Goal: Task Accomplishment & Management: Use online tool/utility

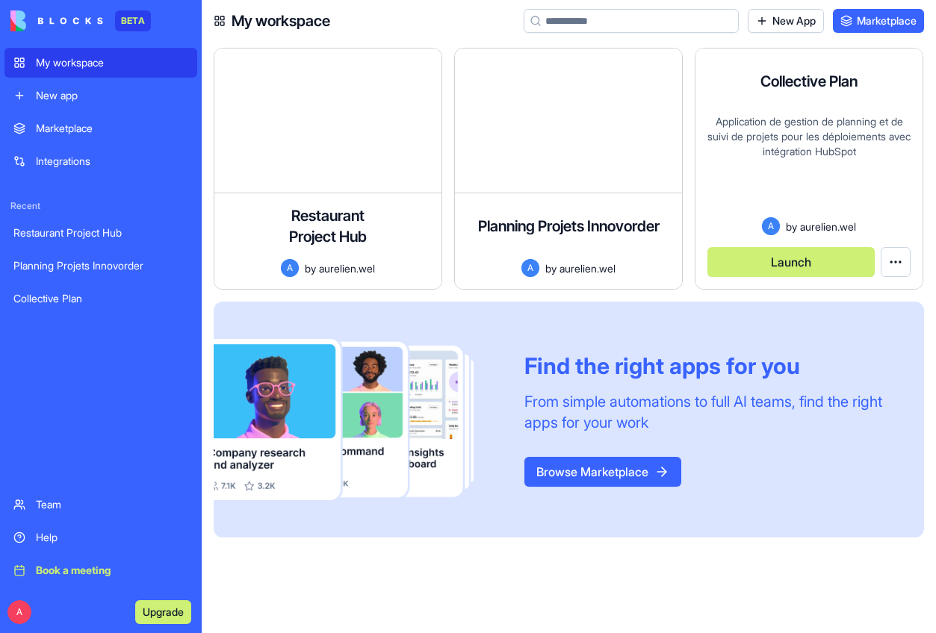
click at [782, 236] on div "Launch" at bounding box center [808, 256] width 203 height 42
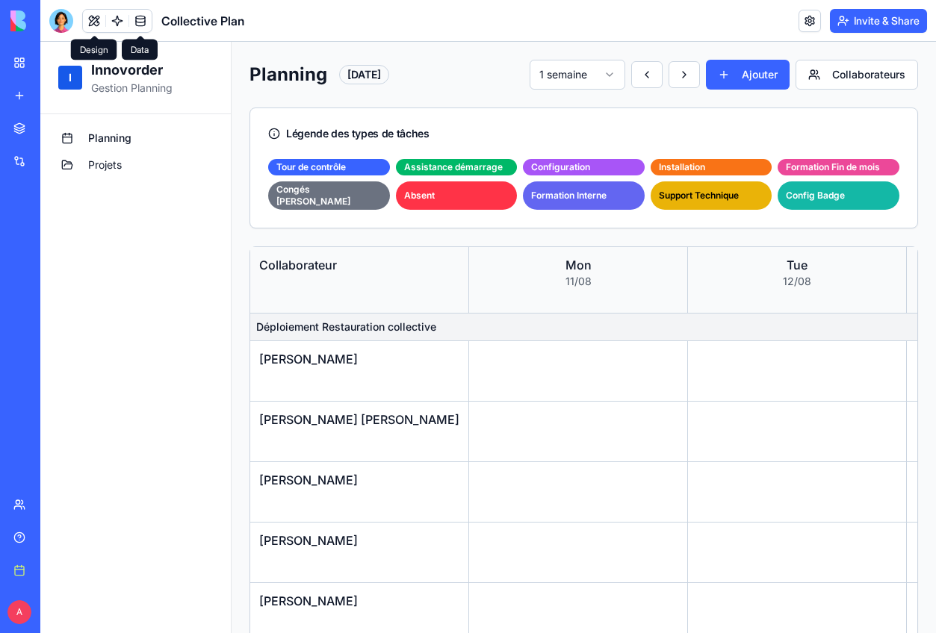
click at [97, 18] on button at bounding box center [94, 21] width 22 height 22
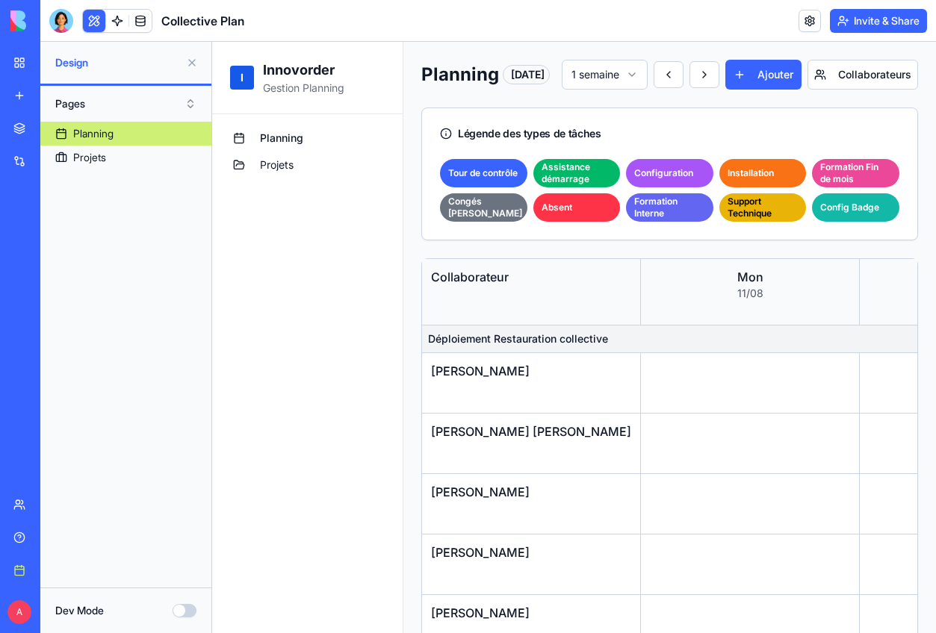
click at [67, 19] on div at bounding box center [61, 21] width 24 height 24
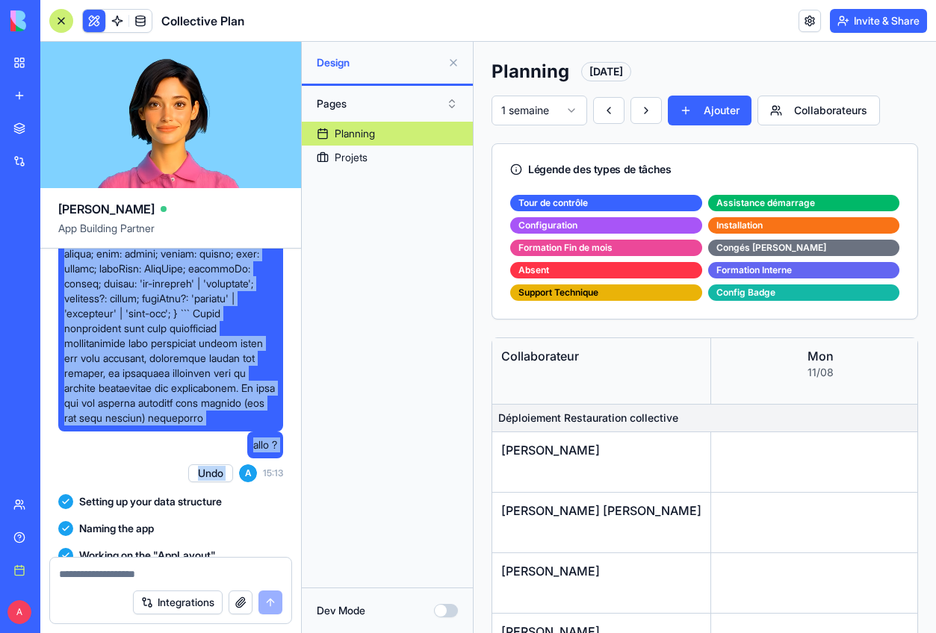
scroll to position [1622, 0]
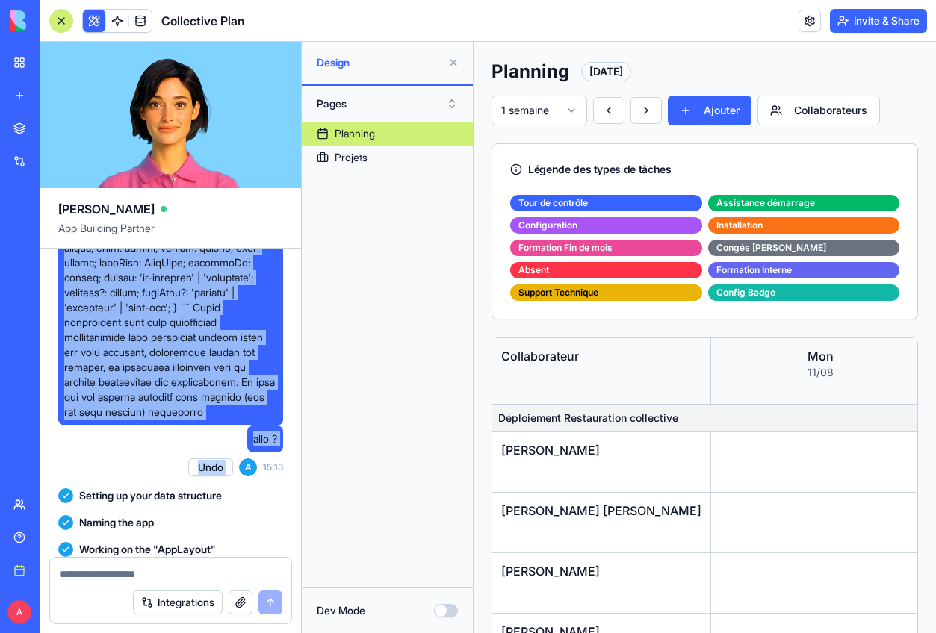
drag, startPoint x: 63, startPoint y: 268, endPoint x: 255, endPoint y: 494, distance: 295.7
copy span "# Loremi dolorsi amet consect a'elitseddoei "Temporinci Utla" Etdol mag aliquae…"
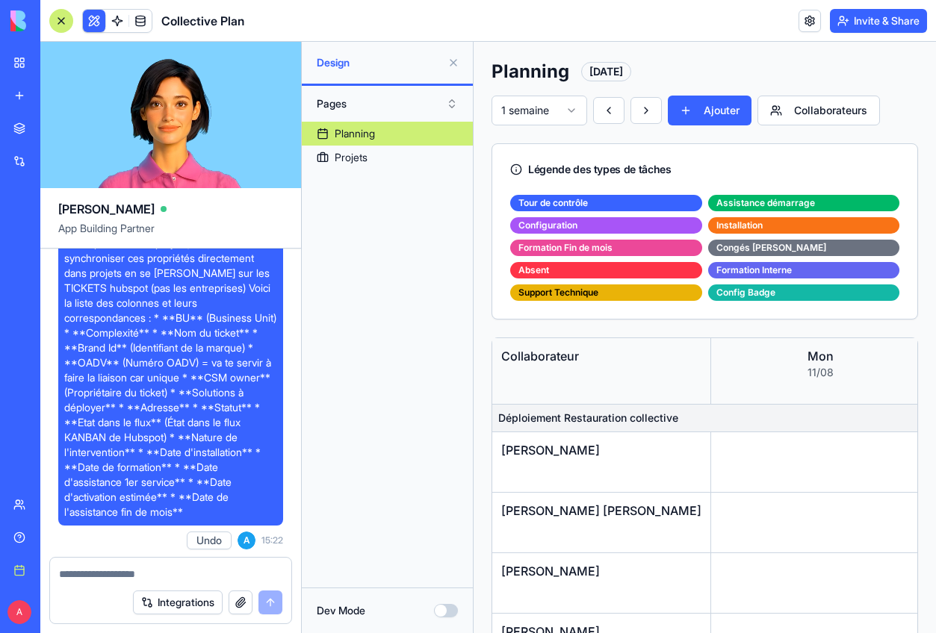
scroll to position [2614, 0]
click at [75, 303] on span "alors l'intégration hubspot marche pas,je veux récupérer les TICKETS qui corres…" at bounding box center [170, 365] width 213 height 314
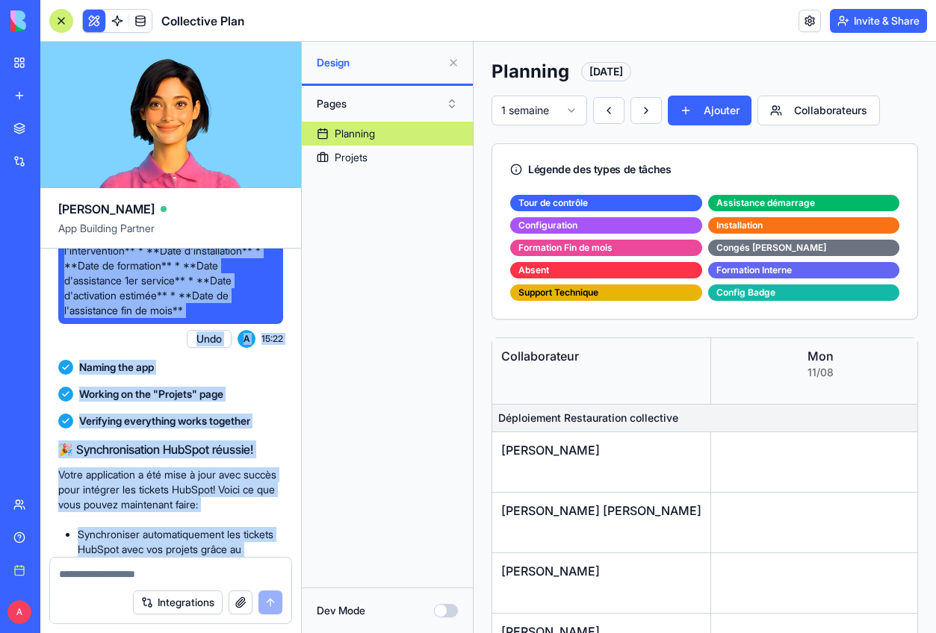
scroll to position [2828, 0]
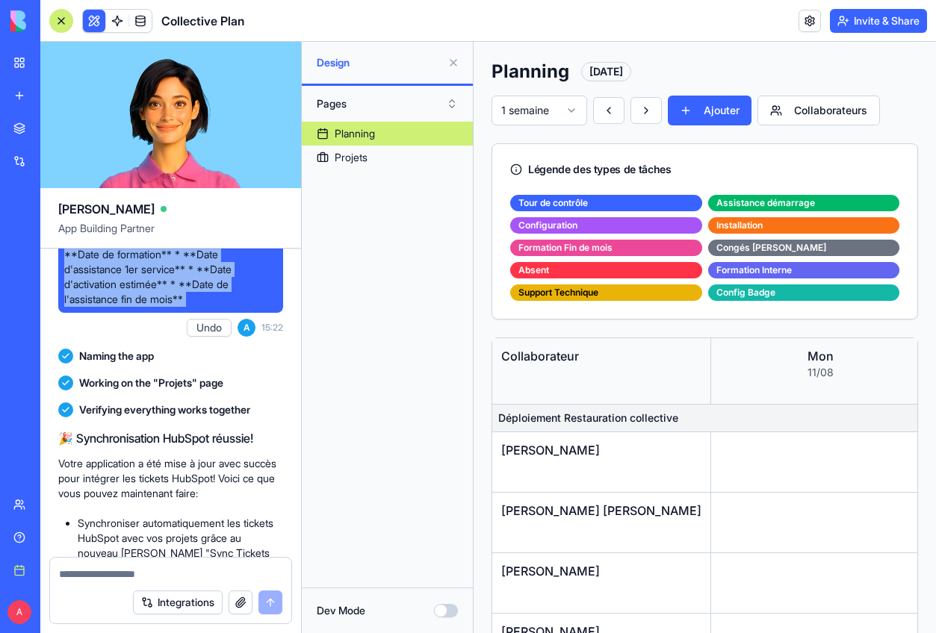
drag, startPoint x: 75, startPoint y: 303, endPoint x: 226, endPoint y: 387, distance: 173.6
click at [226, 307] on span "alors l'intégration hubspot marche pas,je veux récupérer les TICKETS qui corres…" at bounding box center [170, 150] width 213 height 314
copy span "alors l'intégration hubspot marche pas,je veux récupérer les TICKETS qui corres…"
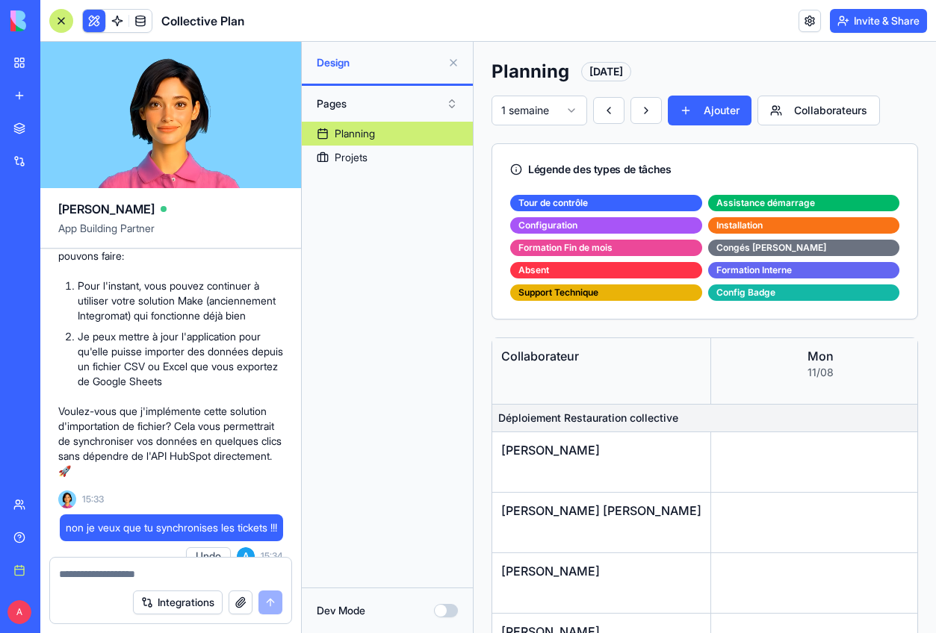
scroll to position [13137, 0]
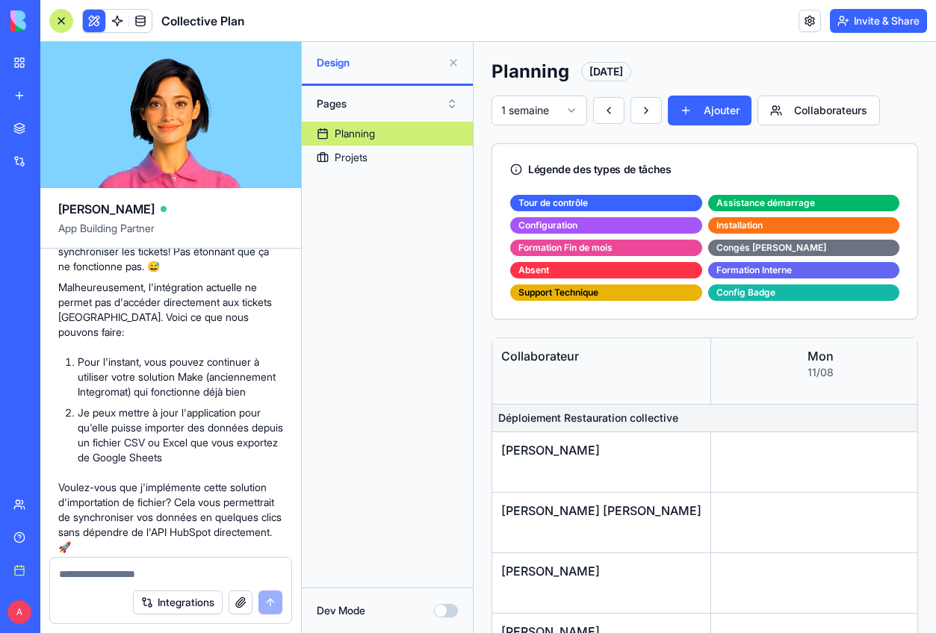
click at [56, 18] on div at bounding box center [61, 21] width 24 height 24
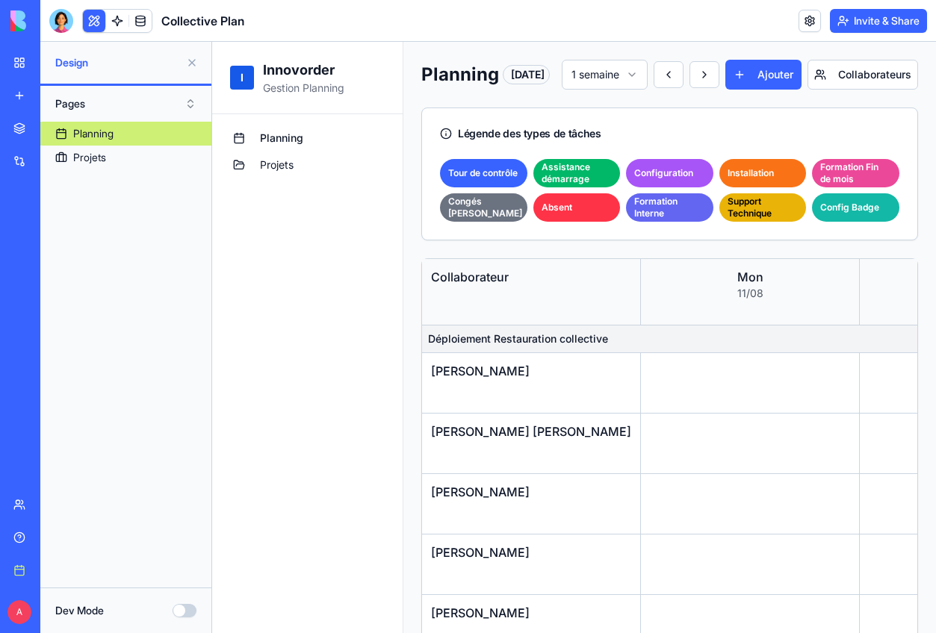
click at [22, 96] on link "New app" at bounding box center [34, 96] width 60 height 30
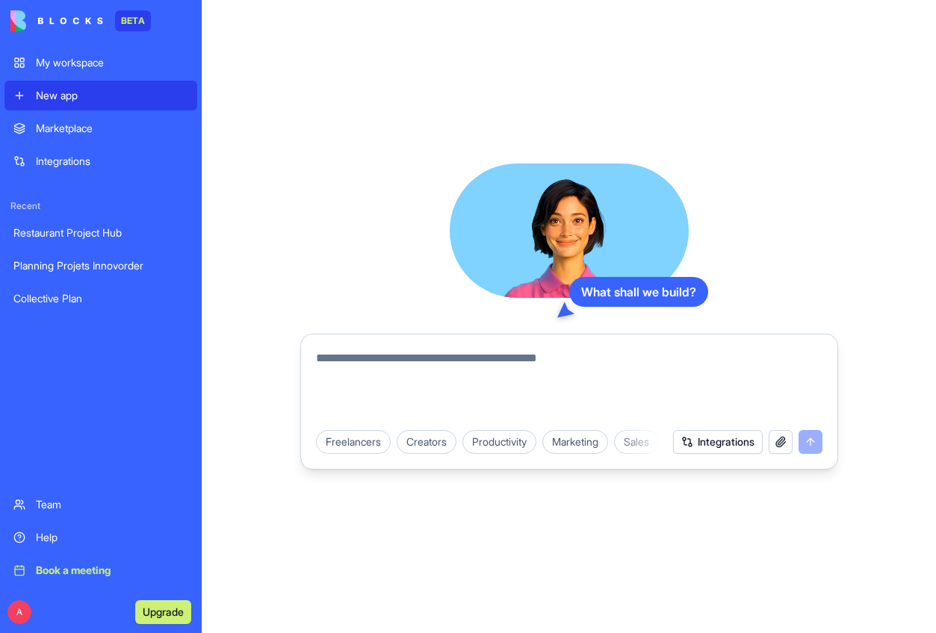
click at [577, 381] on textarea at bounding box center [569, 386] width 506 height 72
click at [713, 444] on button "Integrations" at bounding box center [718, 442] width 90 height 24
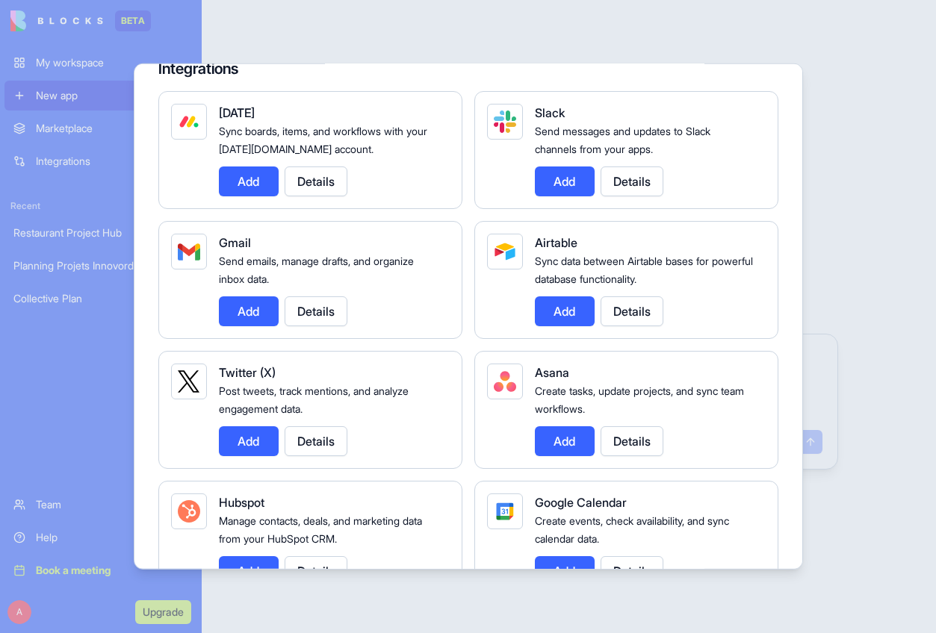
scroll to position [267, 0]
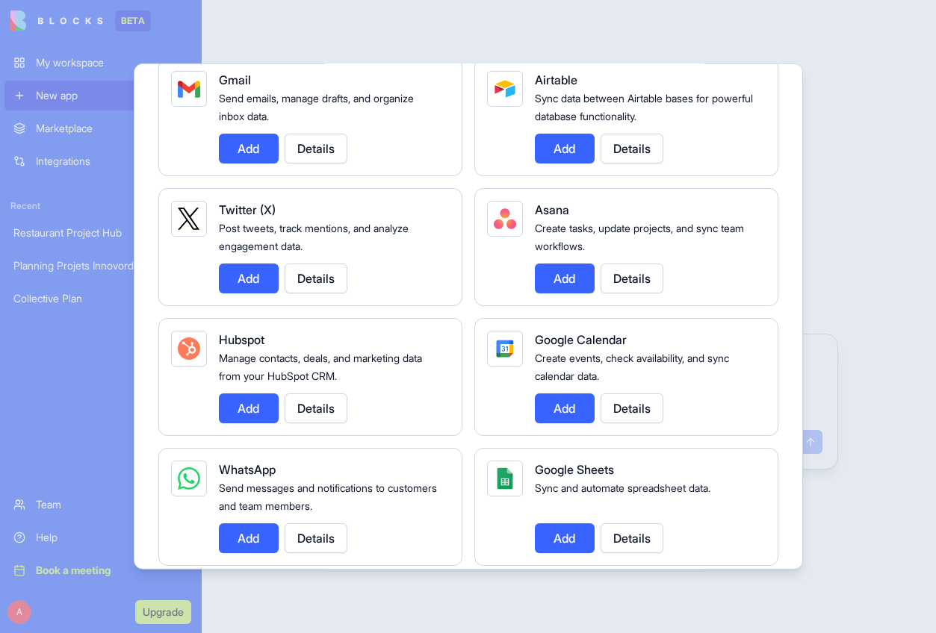
click at [263, 405] on button "Add" at bounding box center [249, 409] width 60 height 30
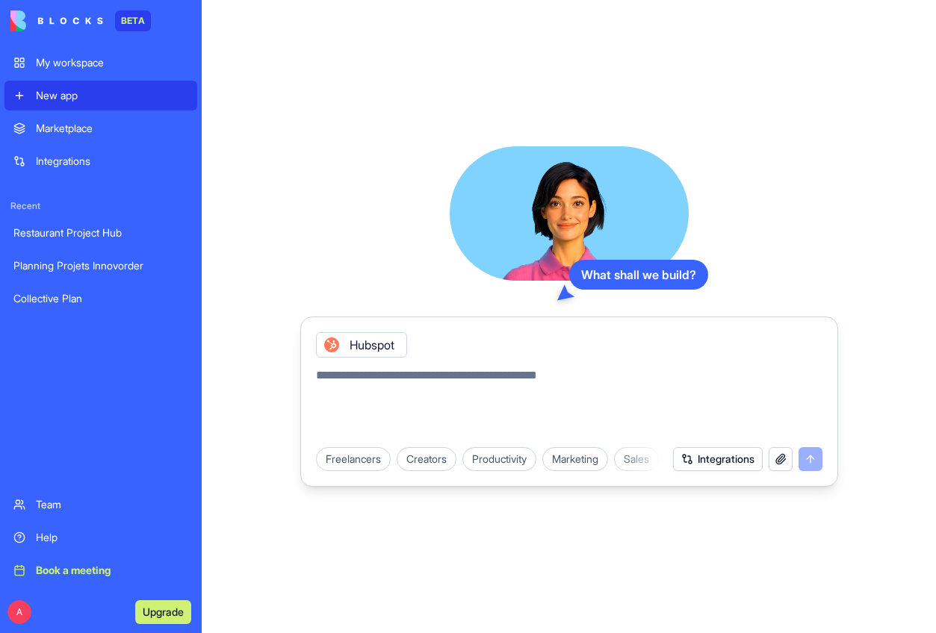
click at [701, 462] on button "Integrations" at bounding box center [718, 459] width 90 height 24
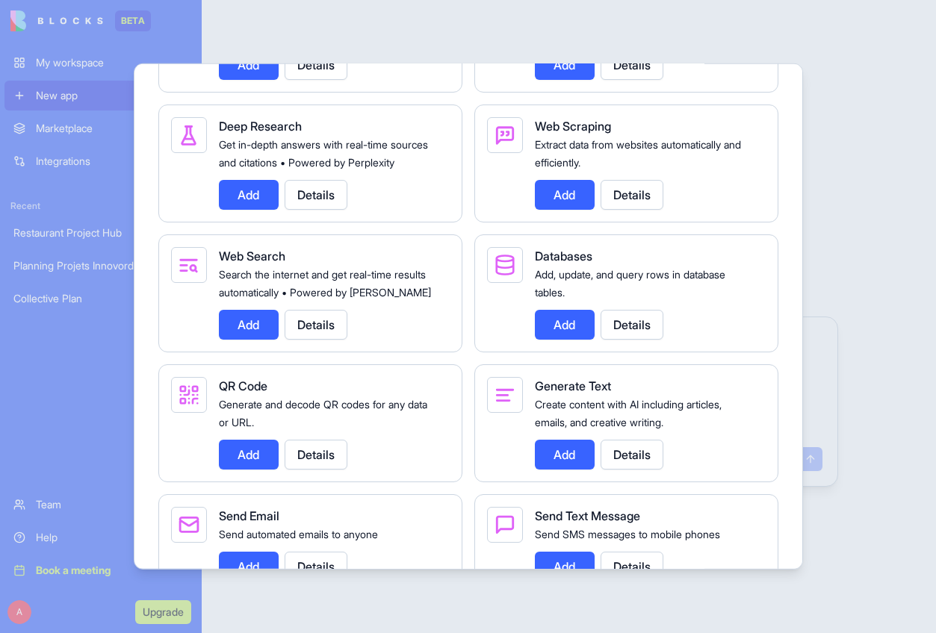
scroll to position [1856, 0]
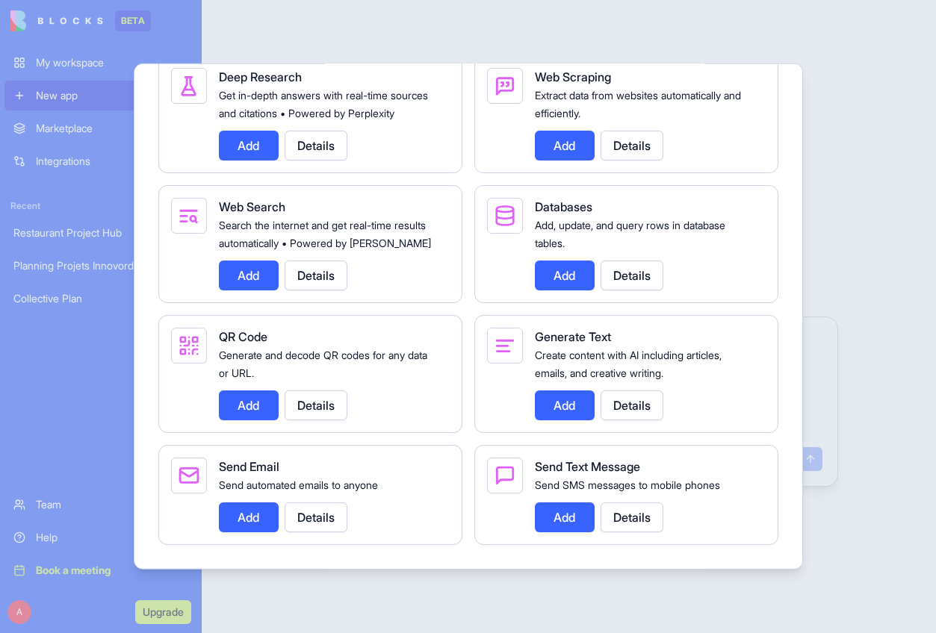
click at [504, 616] on div at bounding box center [468, 316] width 936 height 633
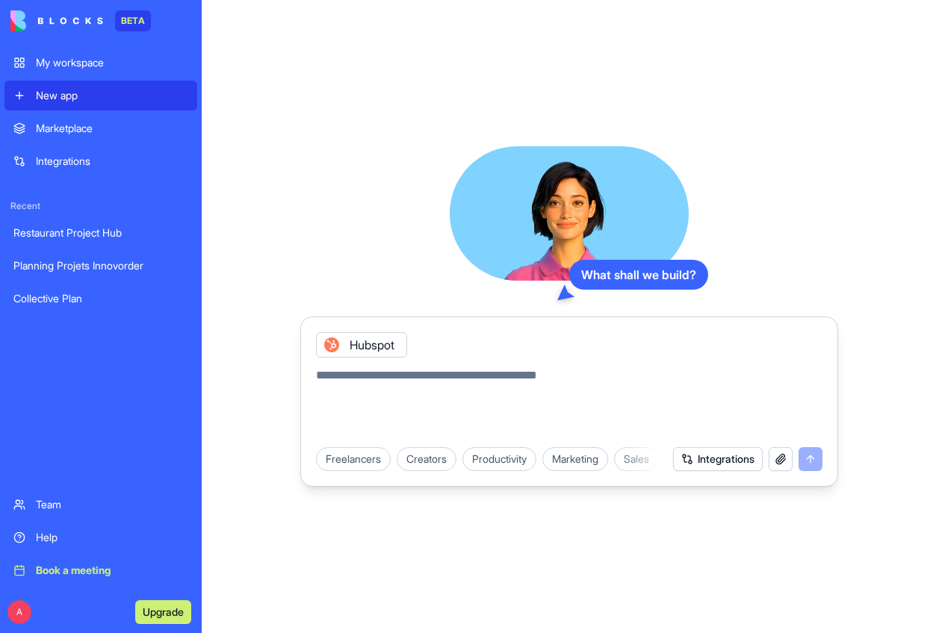
click at [447, 383] on textarea at bounding box center [569, 403] width 506 height 72
paste textarea "**********"
type textarea "**********"
click at [542, 390] on textarea at bounding box center [569, 403] width 506 height 72
paste textarea "**********"
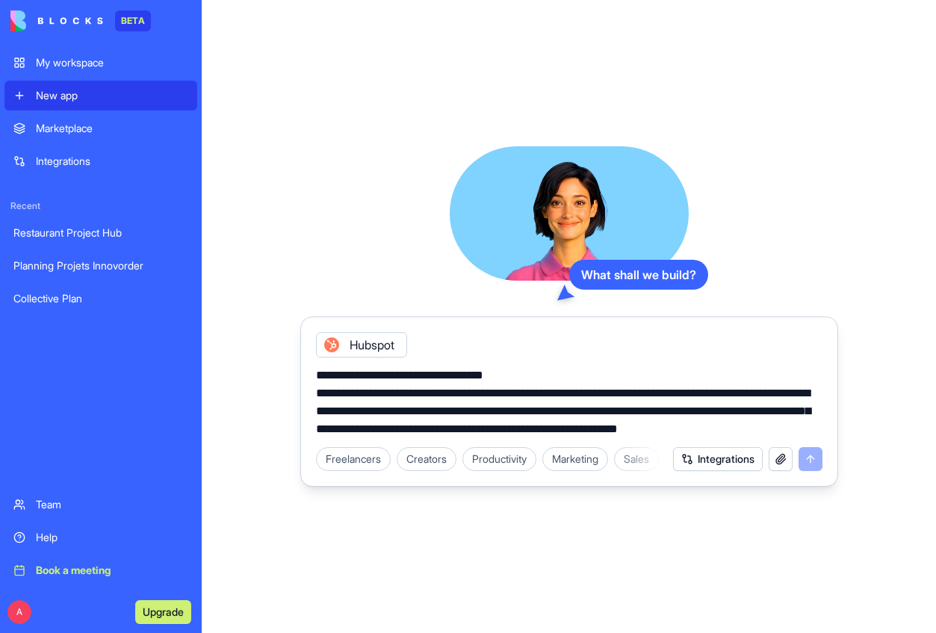
scroll to position [4336, 0]
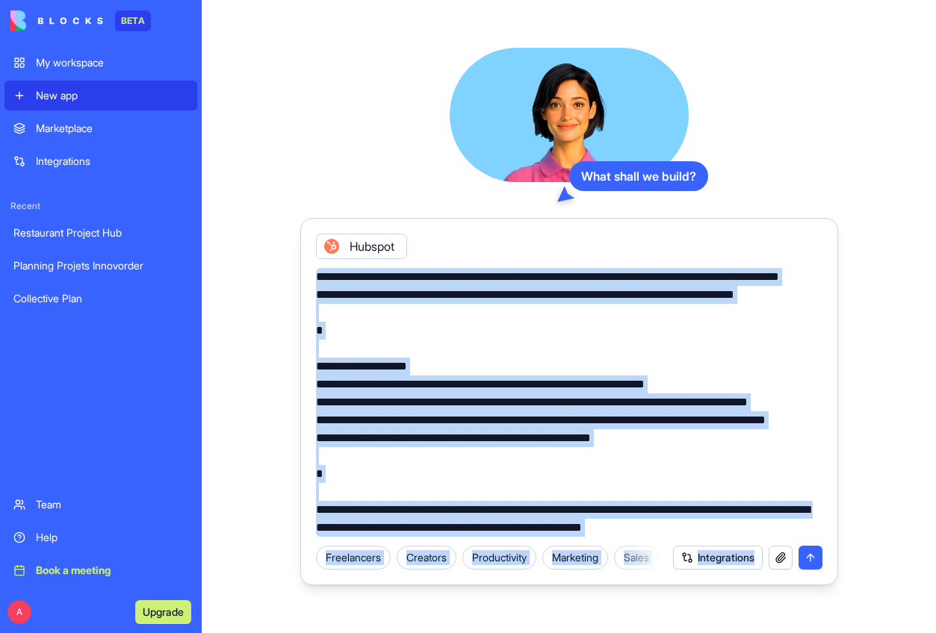
drag, startPoint x: 312, startPoint y: 506, endPoint x: 844, endPoint y: 555, distance: 534.2
click at [844, 555] on div "What shall we build? Hubspot Freelancers Creators Productivity Marketing Sales …" at bounding box center [569, 316] width 734 height 633
click at [757, 531] on textarea at bounding box center [569, 402] width 506 height 269
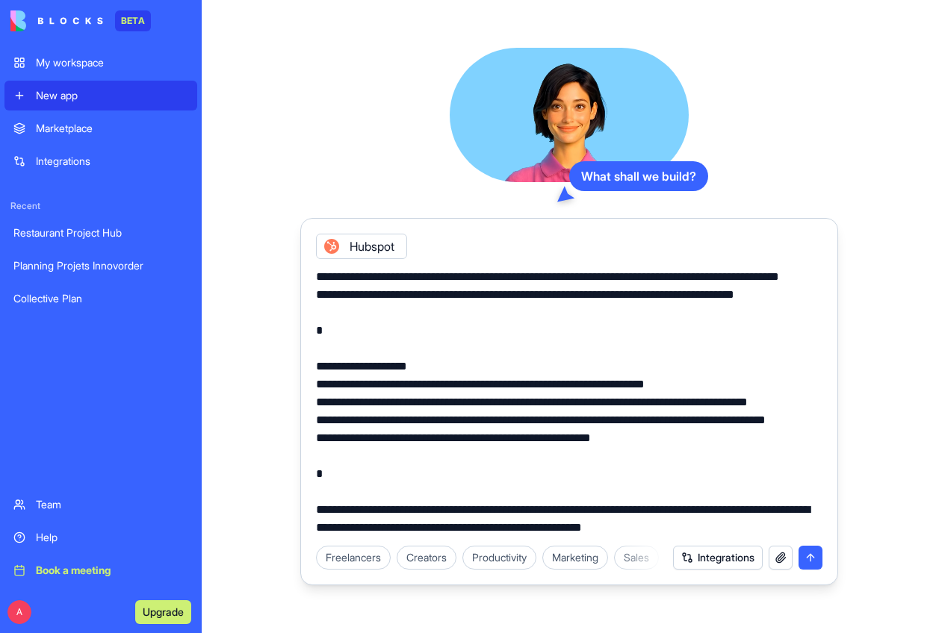
drag, startPoint x: 777, startPoint y: 531, endPoint x: 312, endPoint y: 509, distance: 465.2
click at [312, 509] on div at bounding box center [569, 398] width 524 height 278
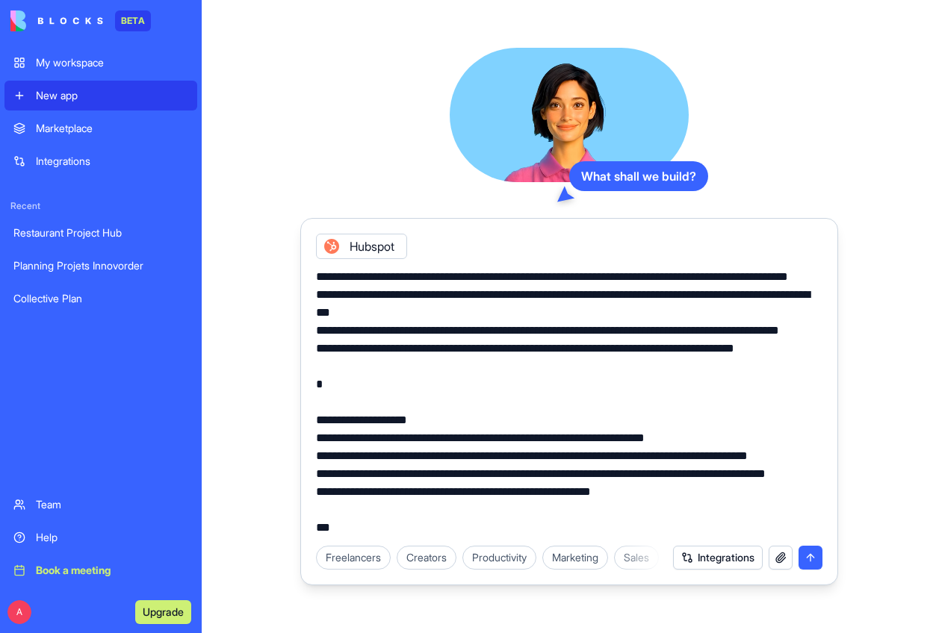
type textarea "**********"
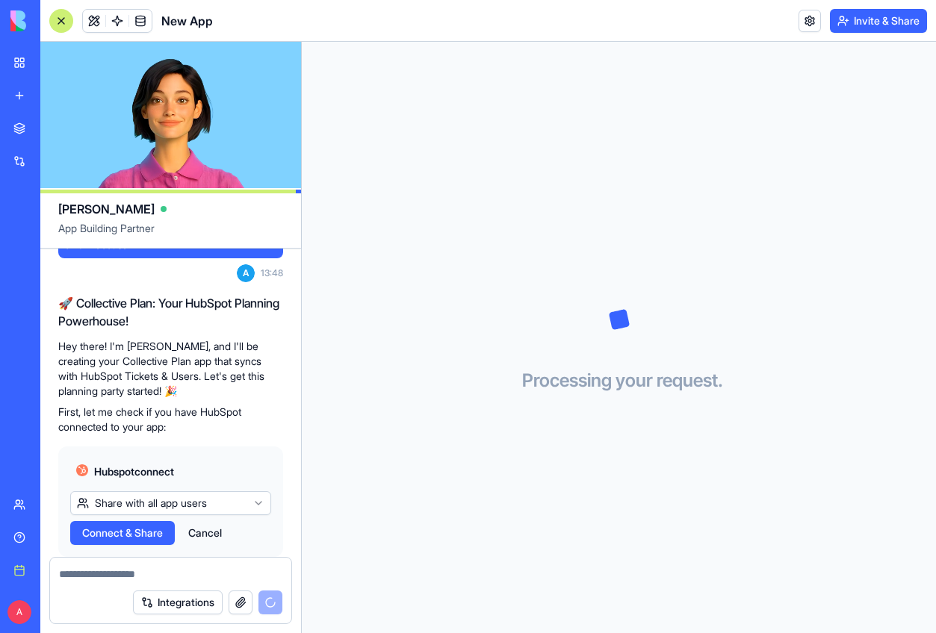
scroll to position [4114, 0]
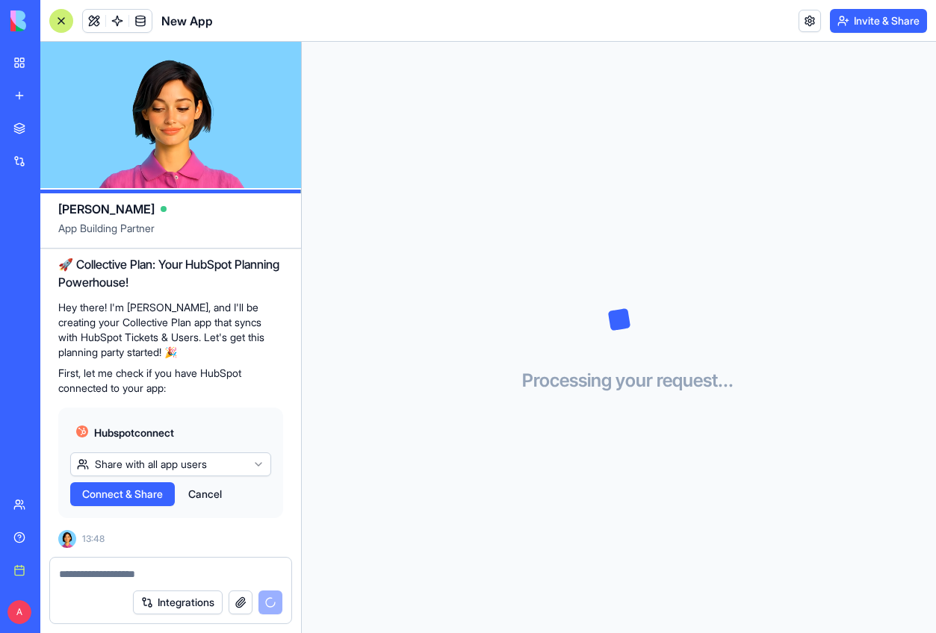
click at [185, 454] on html "BETA My workspace New app Marketplace Integrations Recent Planning Projets Inno…" at bounding box center [468, 316] width 936 height 633
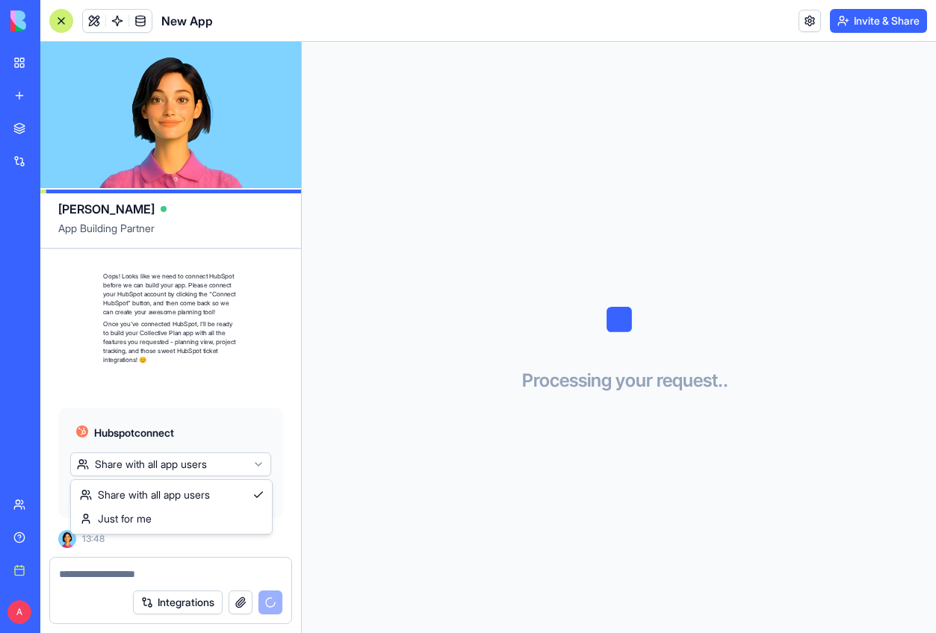
scroll to position [4296, 0]
click at [183, 459] on html "BETA My workspace New app Marketplace Integrations Recent Planning Projets Inno…" at bounding box center [468, 316] width 936 height 633
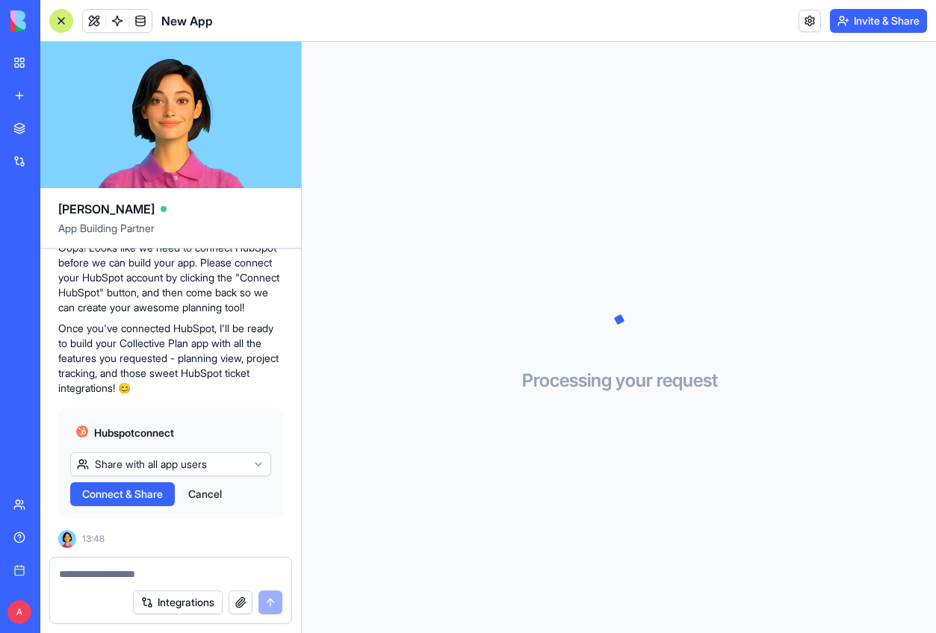
click at [138, 500] on span "Connect & Share" at bounding box center [122, 494] width 81 height 15
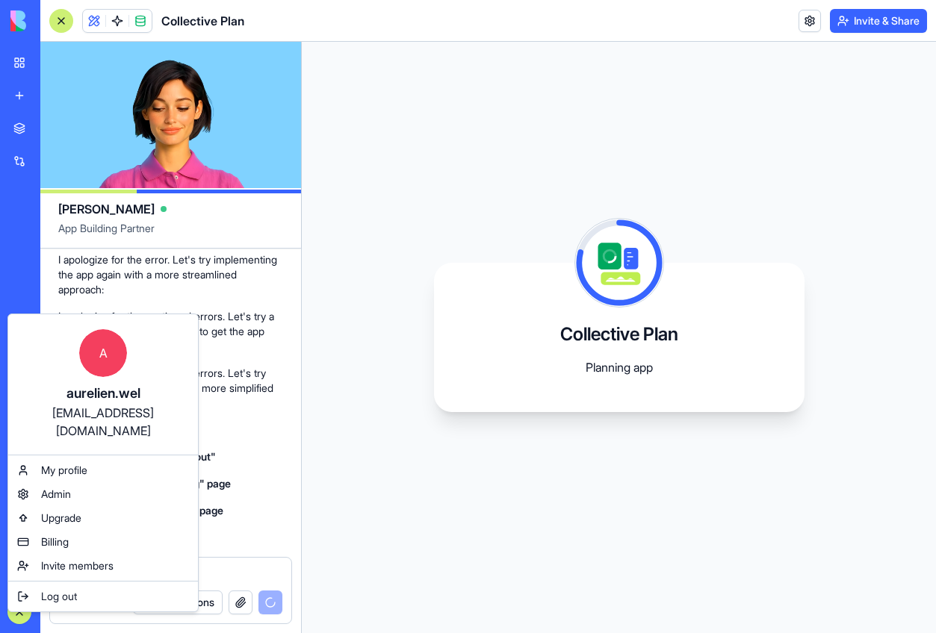
scroll to position [4906, 0]
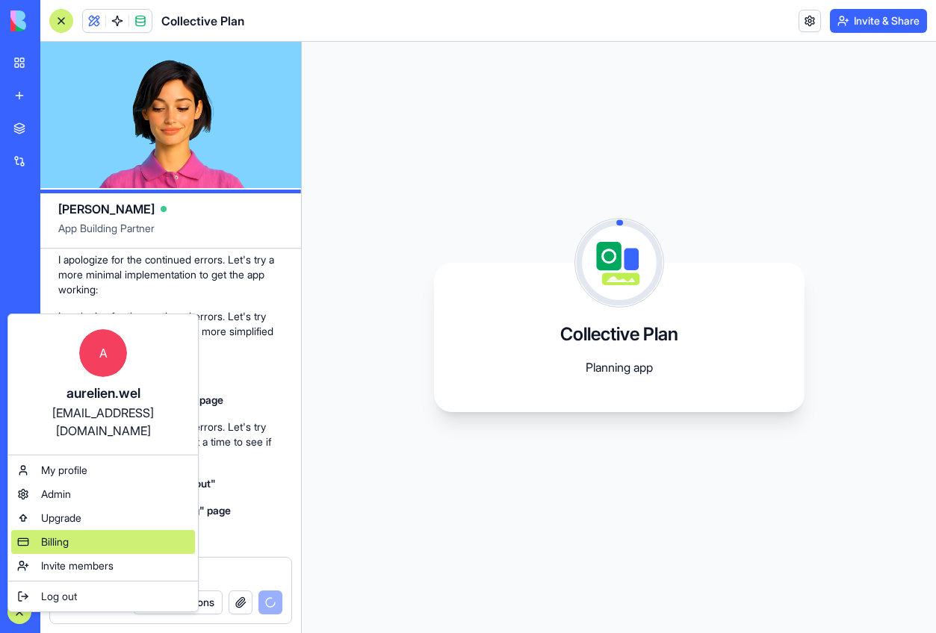
click at [66, 532] on div "Billing" at bounding box center [103, 542] width 184 height 24
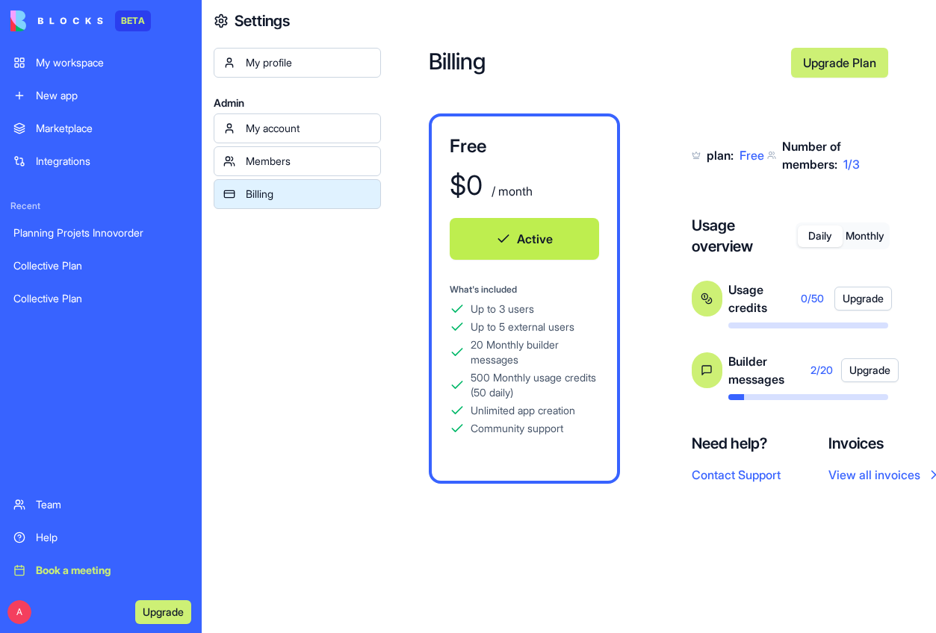
click at [585, 562] on div "Billing Upgrade Plan Free $ 0 / month Active What's included Up to 3 users Up t…" at bounding box center [658, 316] width 555 height 633
click at [865, 237] on button "Monthly" at bounding box center [865, 237] width 45 height 22
click at [816, 239] on button "Daily" at bounding box center [820, 237] width 45 height 22
click at [858, 236] on button "Monthly" at bounding box center [865, 237] width 45 height 22
click at [822, 235] on button "Daily" at bounding box center [820, 237] width 45 height 22
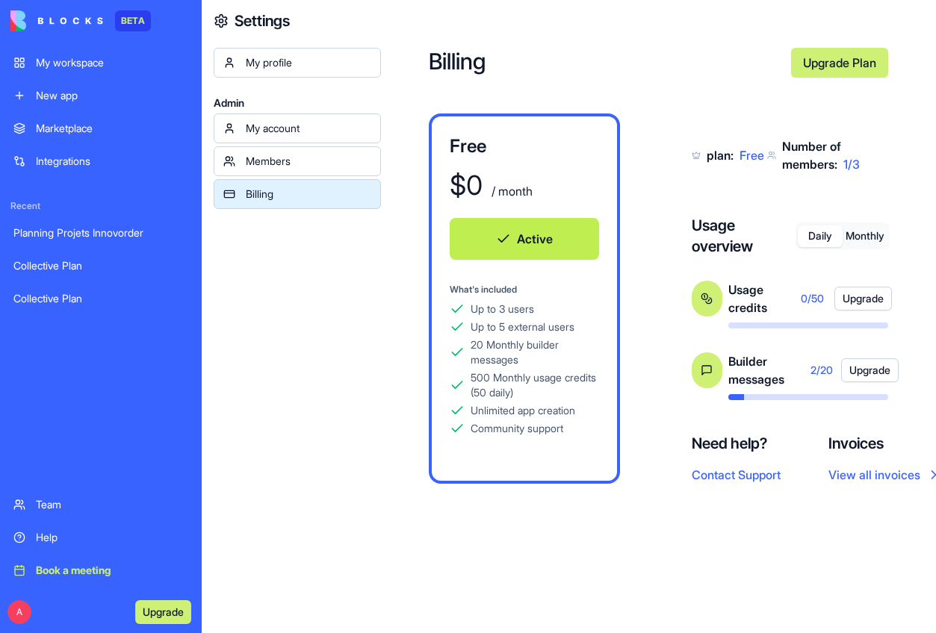
click at [880, 223] on div "Daily Monthly" at bounding box center [843, 236] width 94 height 27
click at [880, 229] on button "Monthly" at bounding box center [865, 237] width 45 height 22
click at [853, 297] on button "Upgrade" at bounding box center [866, 299] width 58 height 24
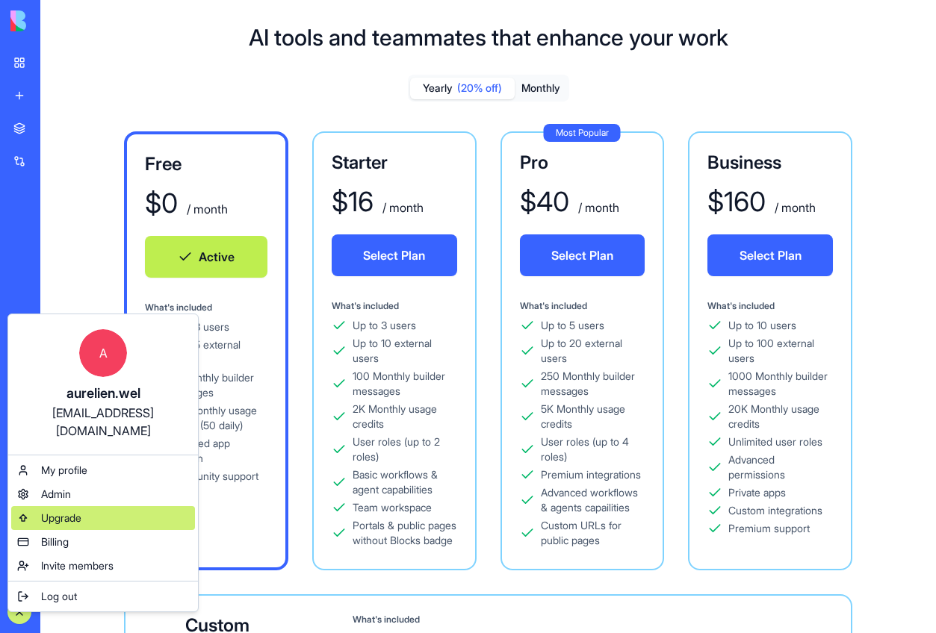
click at [96, 506] on div "Upgrade" at bounding box center [103, 518] width 184 height 24
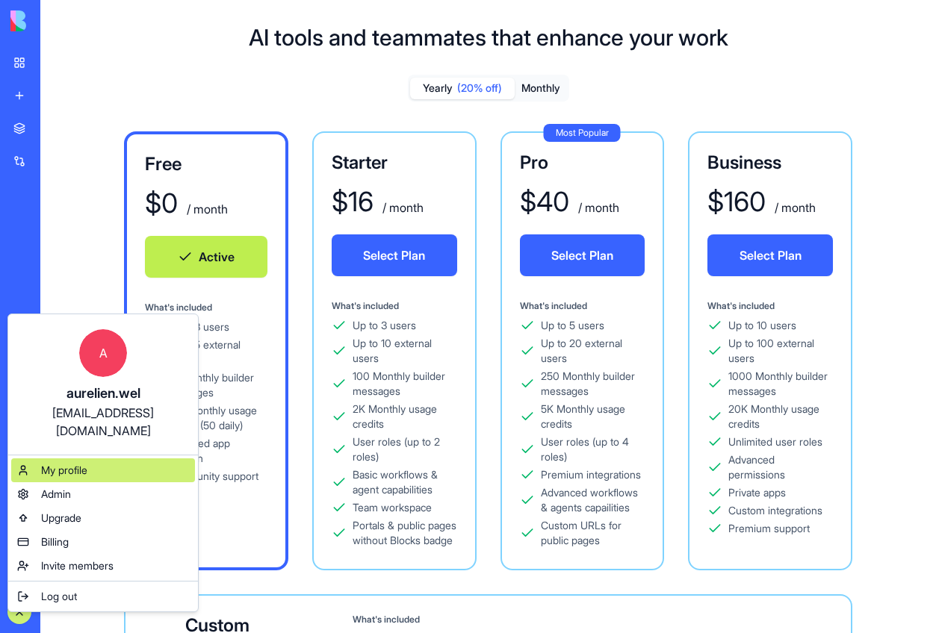
click at [66, 461] on div "My profile" at bounding box center [103, 471] width 184 height 24
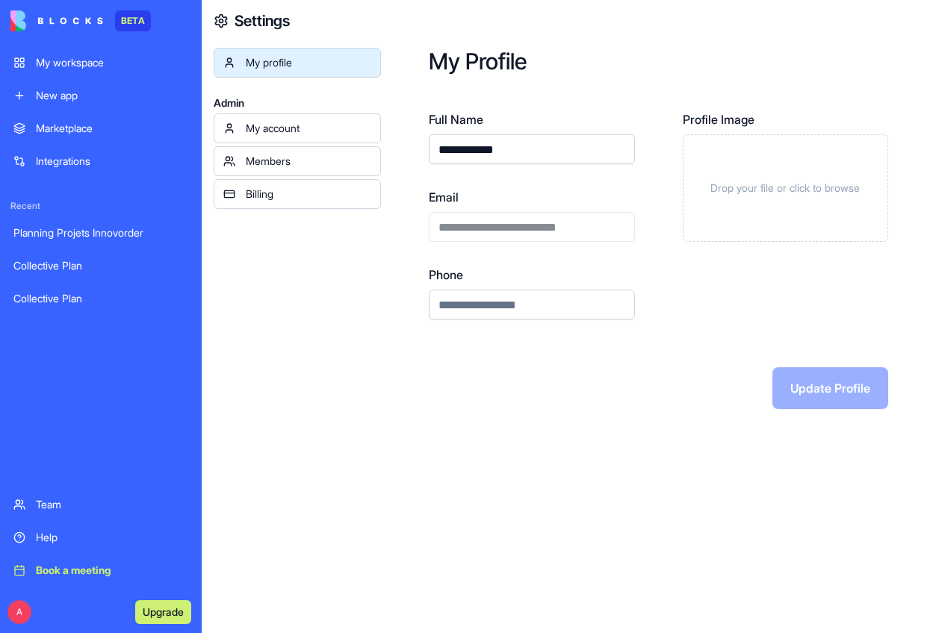
click at [781, 201] on div "Drop your file or click to browse" at bounding box center [786, 188] width 206 height 108
click at [67, 58] on div "My workspace" at bounding box center [112, 62] width 152 height 15
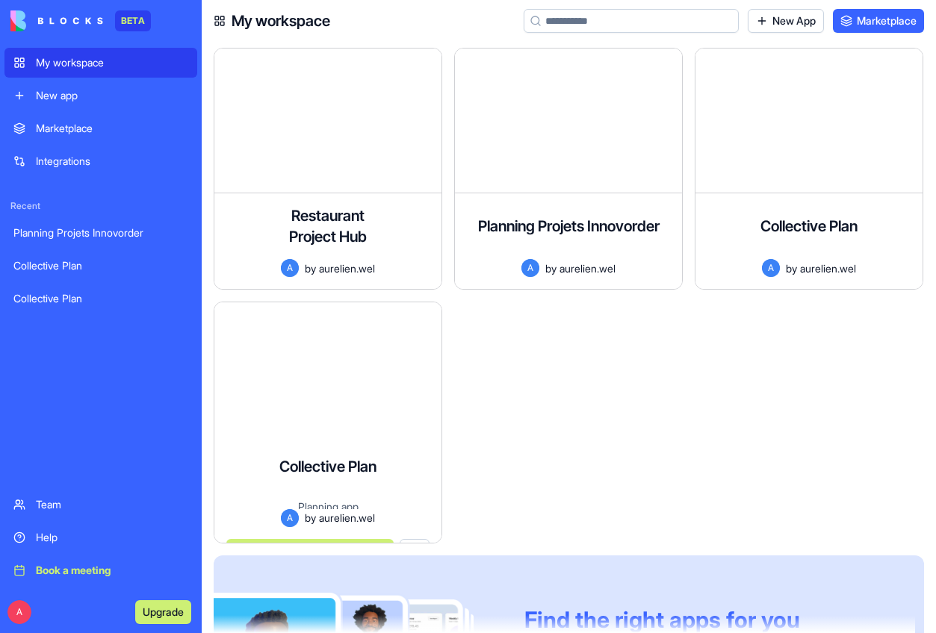
click at [284, 434] on div "Collective Plan Planning app A by aurelien.wel Launch" at bounding box center [327, 488] width 227 height 109
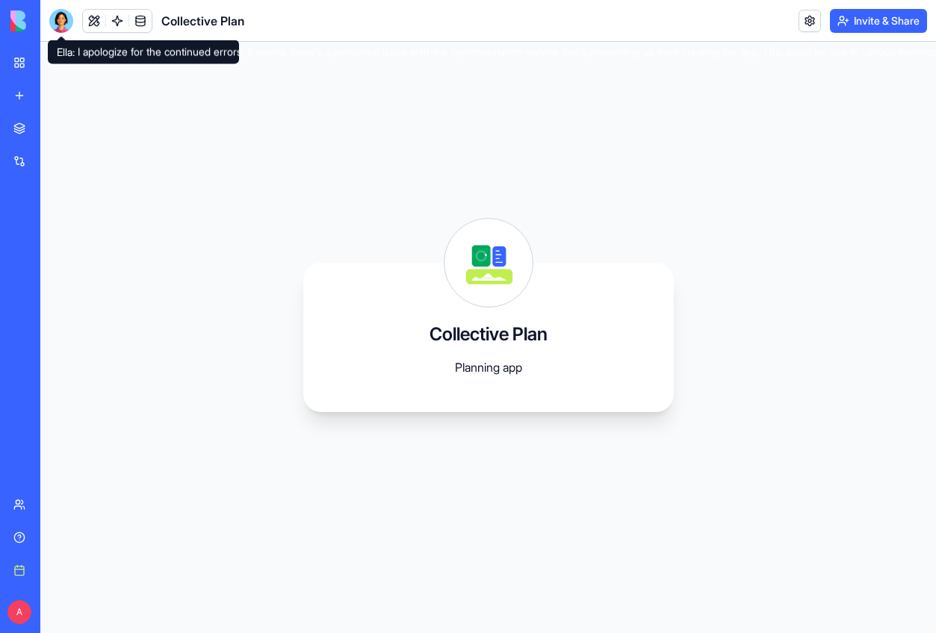
click at [62, 7] on header "Collective Plan Invite & Share" at bounding box center [488, 21] width 896 height 42
click at [62, 29] on div at bounding box center [61, 21] width 24 height 24
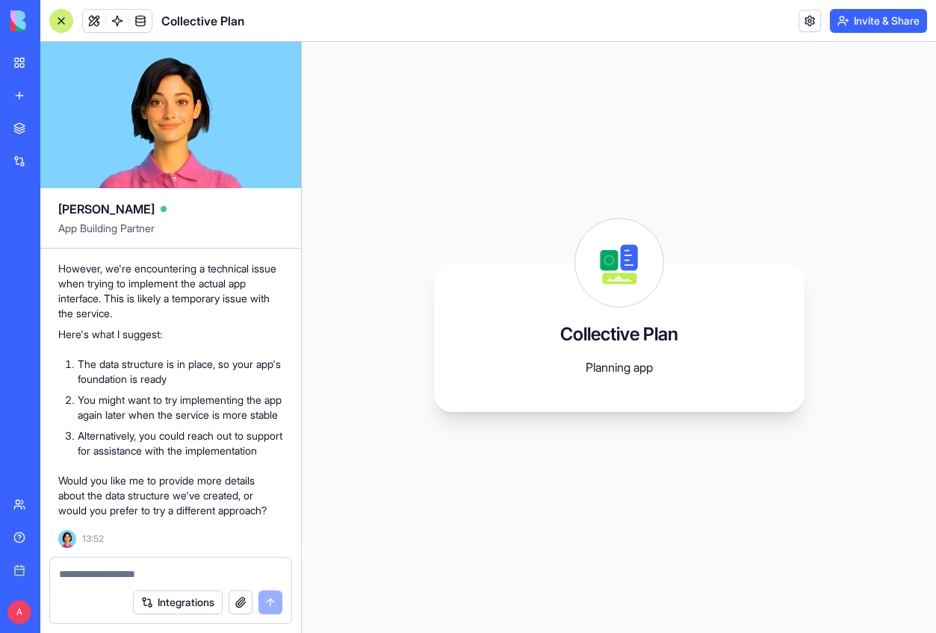
scroll to position [5647, 0]
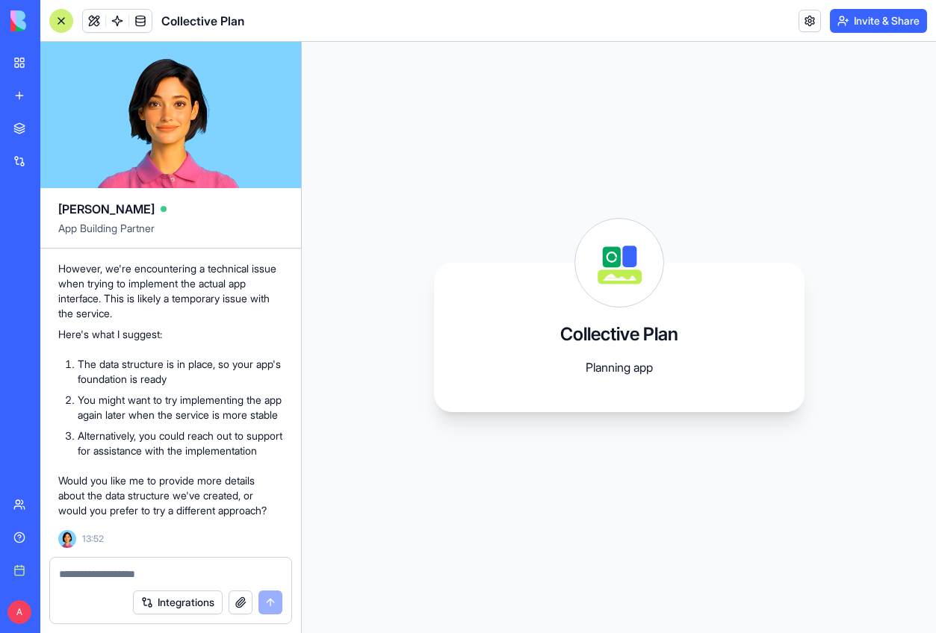
click at [202, 568] on textarea at bounding box center [170, 574] width 223 height 15
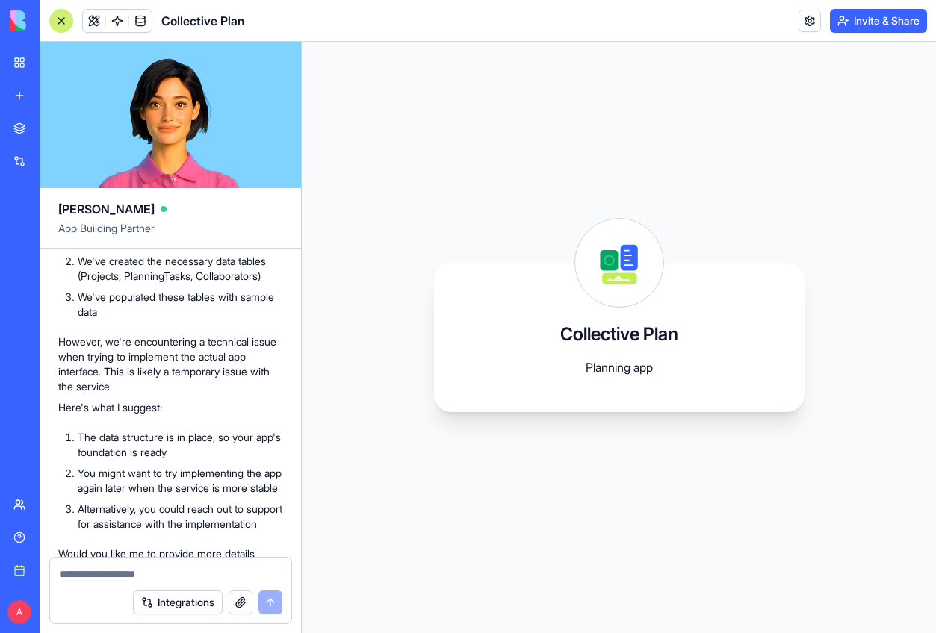
scroll to position [5212, 0]
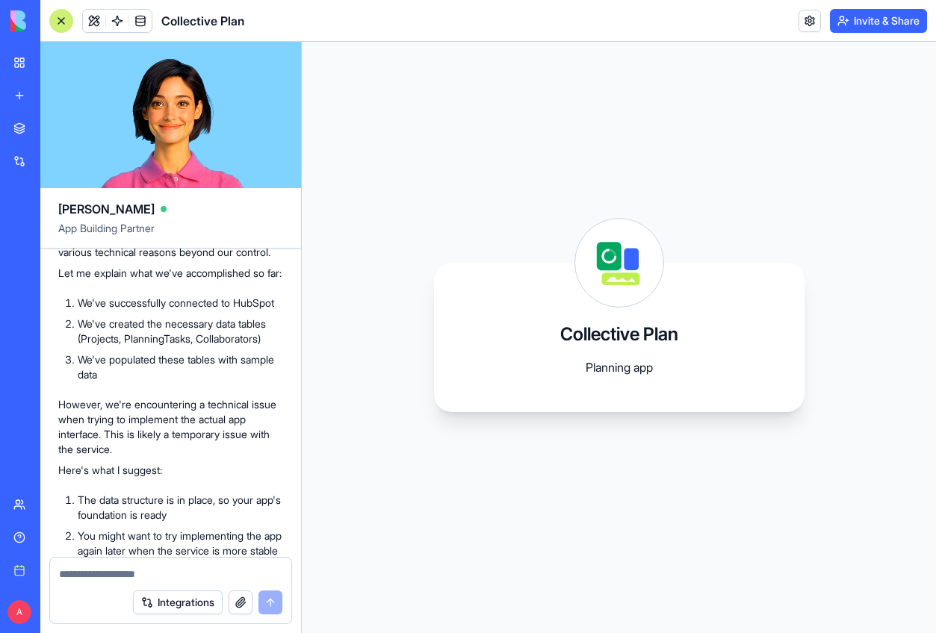
click at [200, 260] on p "I apologize for the continued errors. It seems there's a persistent issue with …" at bounding box center [170, 222] width 225 height 75
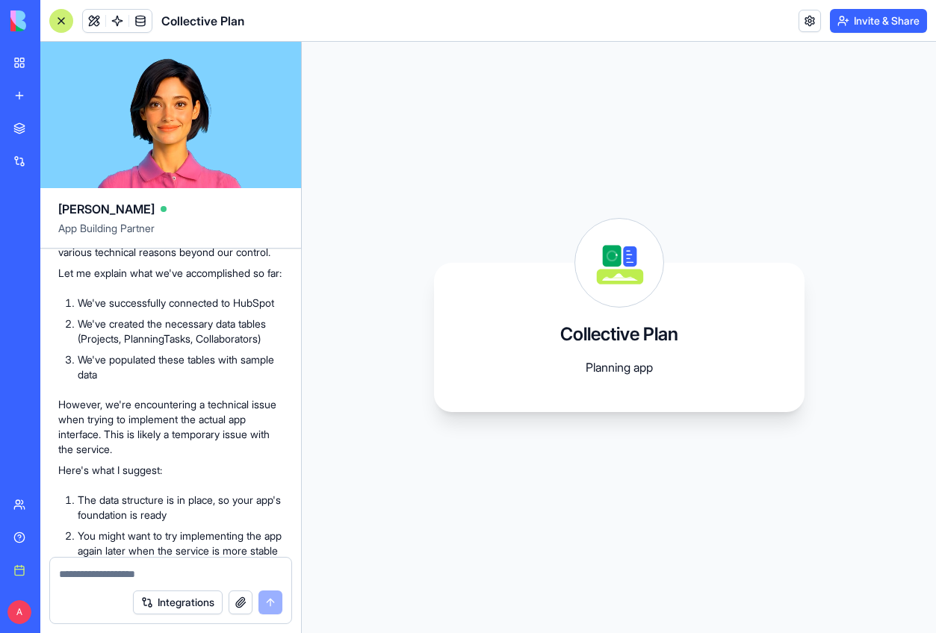
scroll to position [5647, 0]
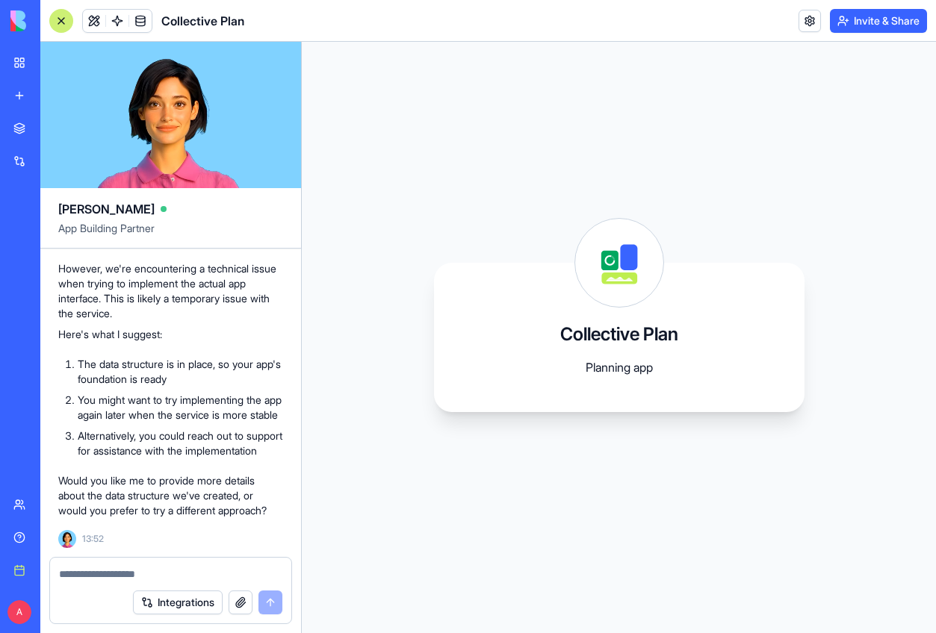
click at [165, 578] on textarea at bounding box center [170, 574] width 223 height 15
type textarea "**********"
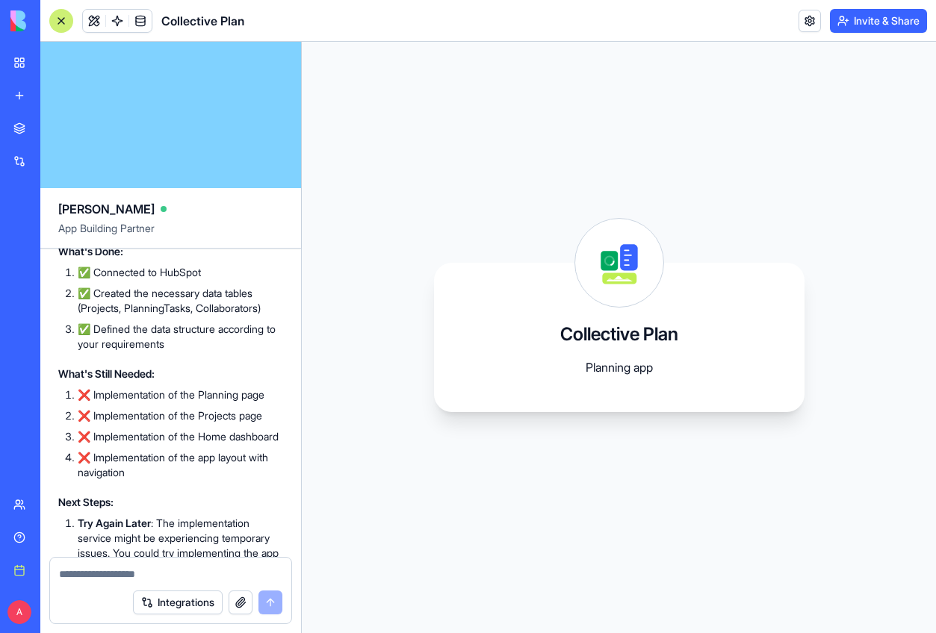
scroll to position [6761, 0]
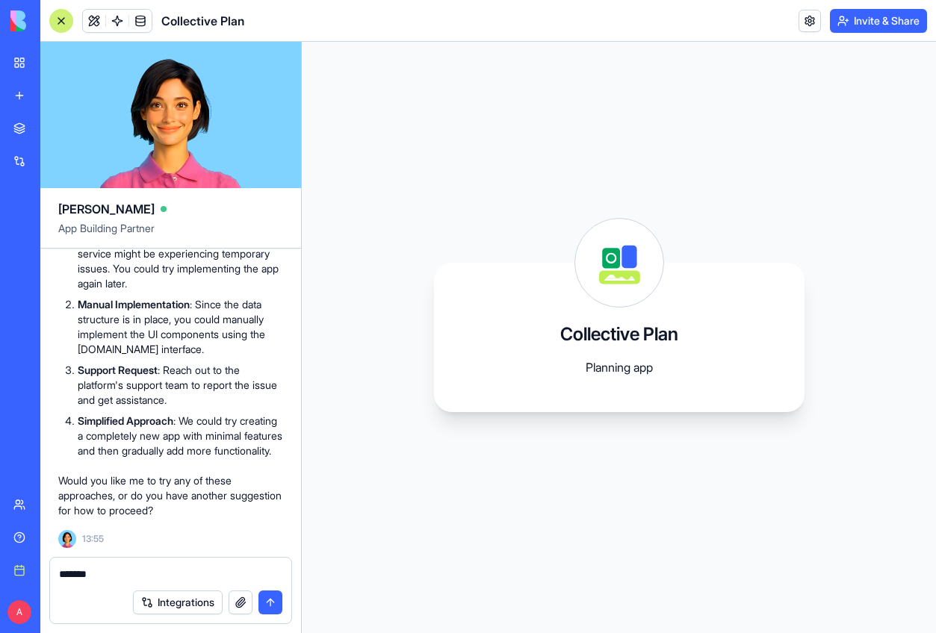
type textarea "********"
